Goal: Transaction & Acquisition: Download file/media

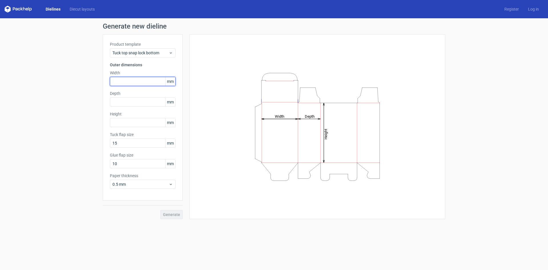
click at [132, 82] on input "text" at bounding box center [143, 81] width 66 height 9
type input "4"
type input "230"
type input "110"
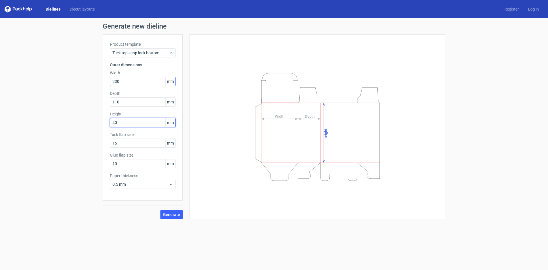
type input "40"
drag, startPoint x: 137, startPoint y: 82, endPoint x: 85, endPoint y: 78, distance: 52.4
click at [99, 79] on div "Generate new dieline Product template Tuck top snap lock bottom Outer dimension…" at bounding box center [274, 120] width 548 height 205
click at [164, 54] on span "Tuck top snap lock bottom" at bounding box center [141, 53] width 56 height 6
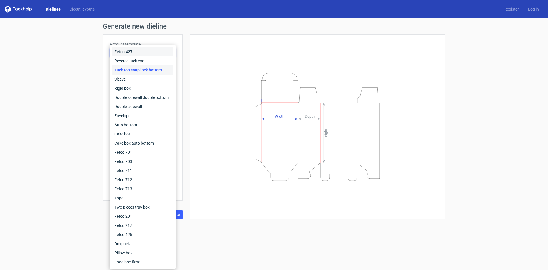
click at [164, 54] on div "Fefco 427" at bounding box center [142, 51] width 61 height 9
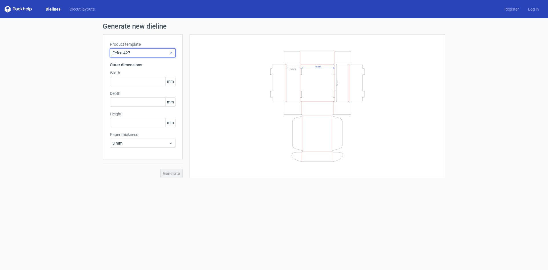
click at [164, 54] on span "Fefco 427" at bounding box center [141, 53] width 56 height 6
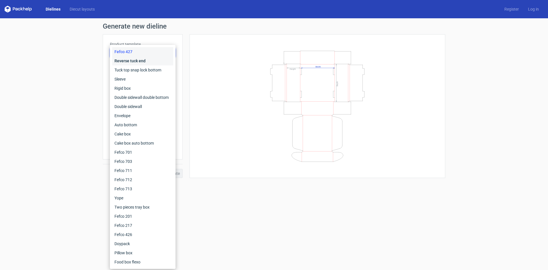
click at [152, 60] on div "Reverse tuck end" at bounding box center [142, 60] width 61 height 9
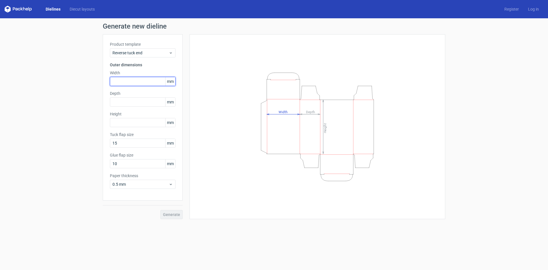
click at [149, 81] on input "text" at bounding box center [143, 81] width 66 height 9
type input "230"
type input "110"
type input "40"
type input "230"
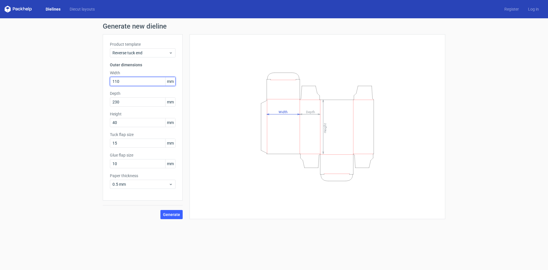
type input "110"
type input "40"
type input "230"
type input "110"
click at [177, 216] on span "Generate" at bounding box center [171, 214] width 17 height 4
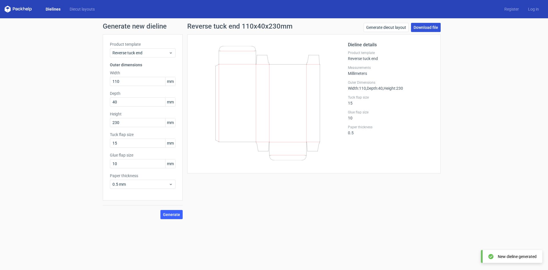
click at [427, 29] on link "Download file" at bounding box center [426, 27] width 30 height 9
click at [430, 28] on link "Download file" at bounding box center [426, 27] width 30 height 9
click at [436, 105] on div "Dieline details Product template Reverse tuck end Measurements Millimeters Oute…" at bounding box center [314, 103] width 254 height 139
